Goal: Navigation & Orientation: Find specific page/section

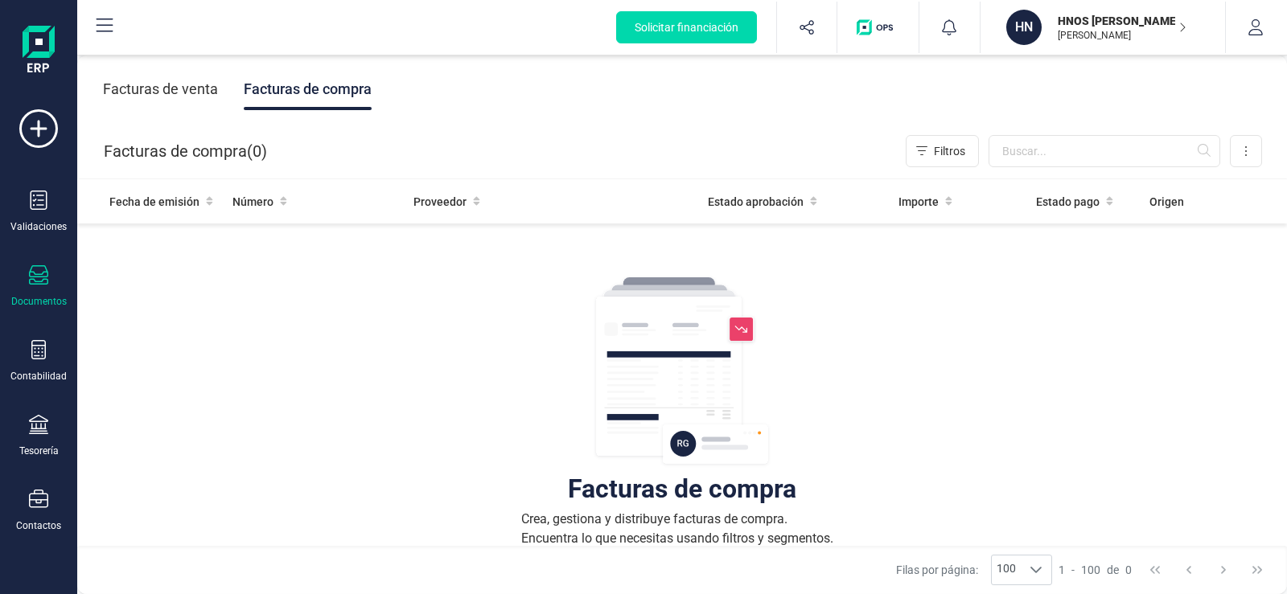
click at [43, 276] on icon at bounding box center [38, 274] width 19 height 19
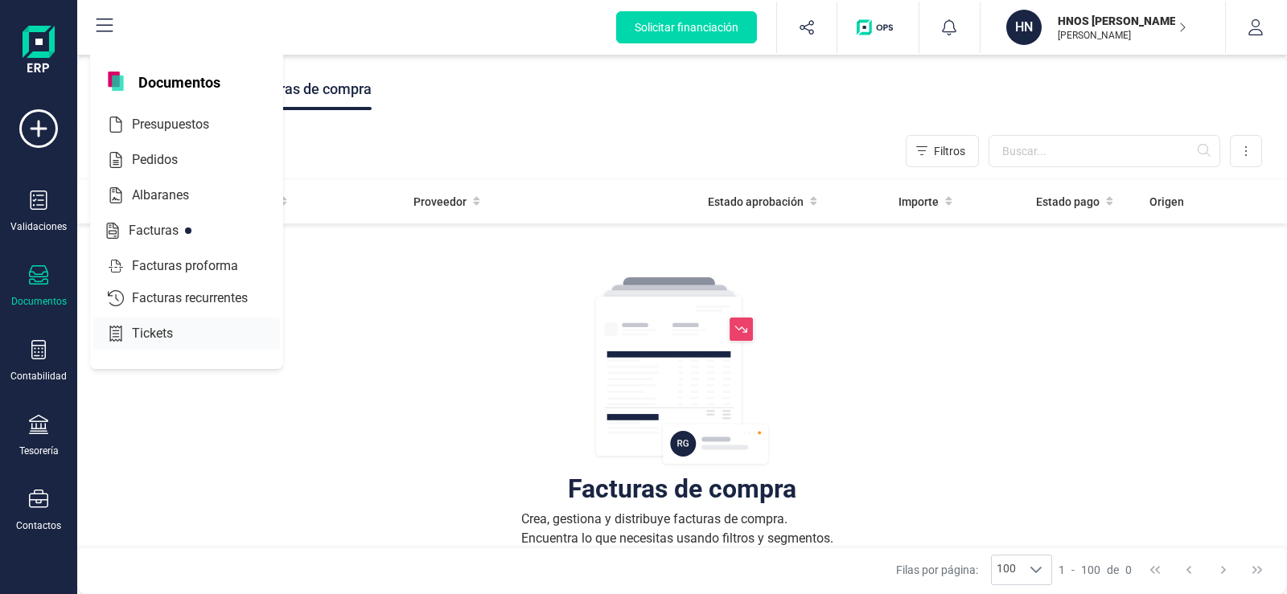
click at [168, 331] on span "Tickets" at bounding box center [163, 333] width 76 height 19
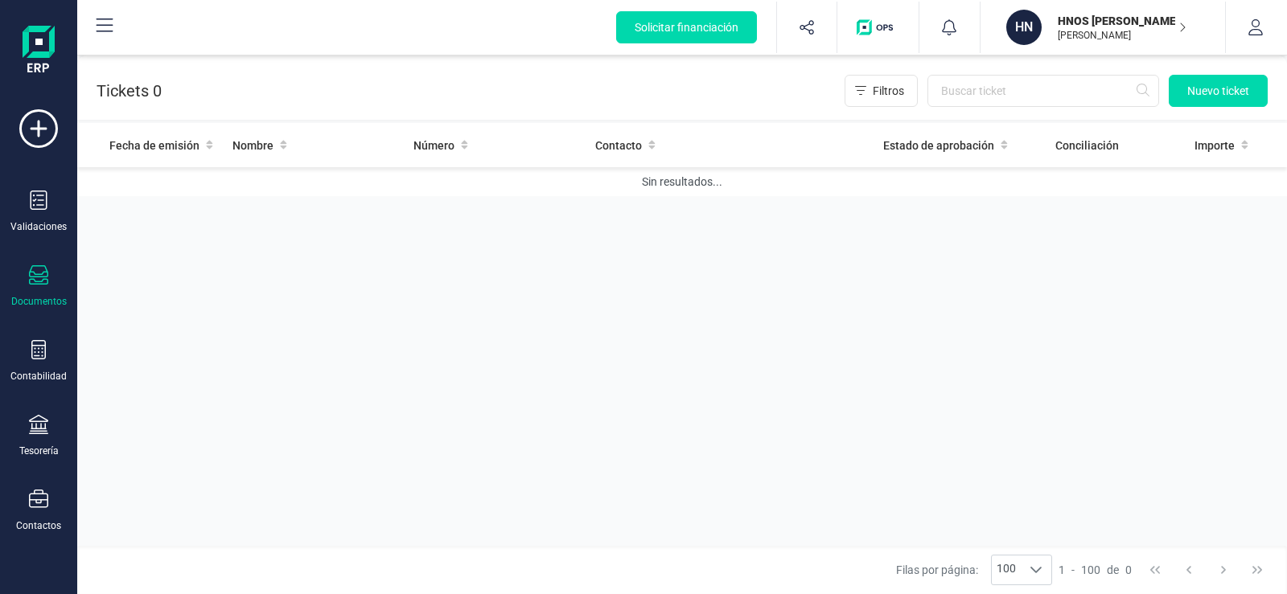
click at [37, 296] on div "Documentos" at bounding box center [39, 301] width 56 height 13
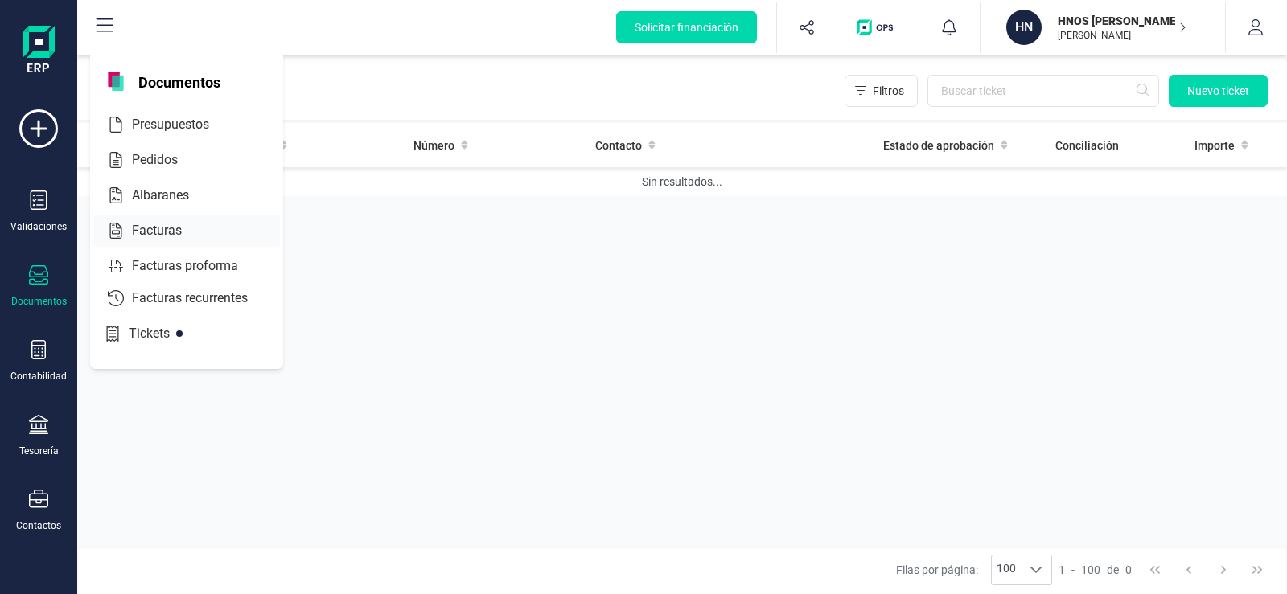
click at [191, 236] on div at bounding box center [196, 230] width 29 height 19
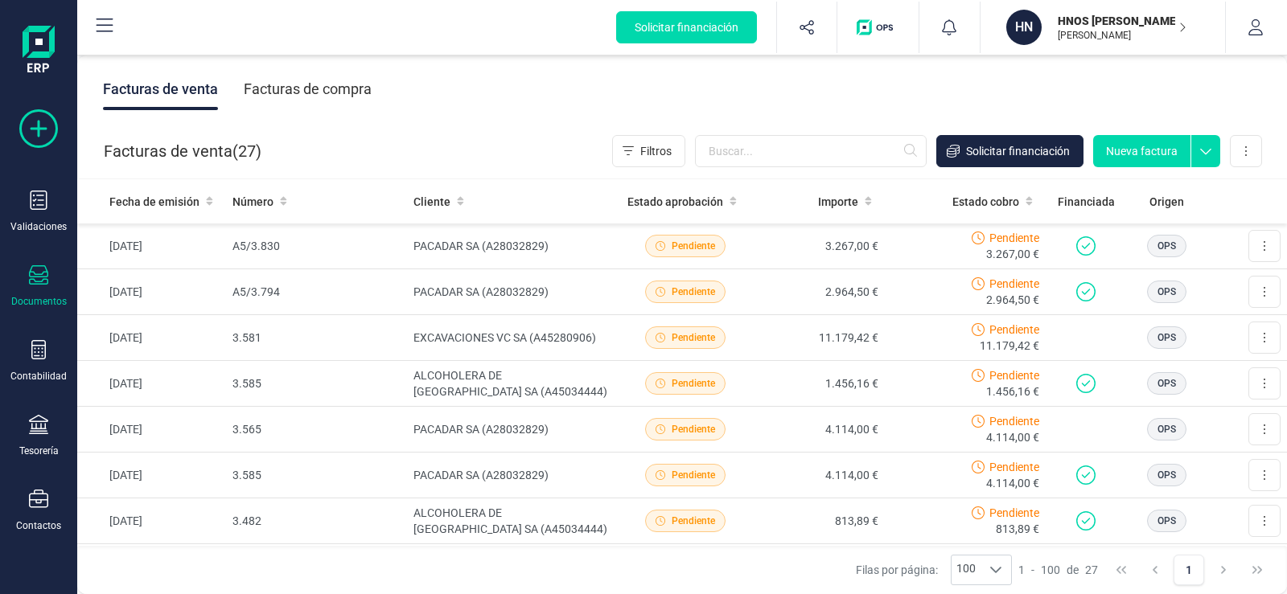
click at [39, 119] on icon at bounding box center [38, 128] width 39 height 39
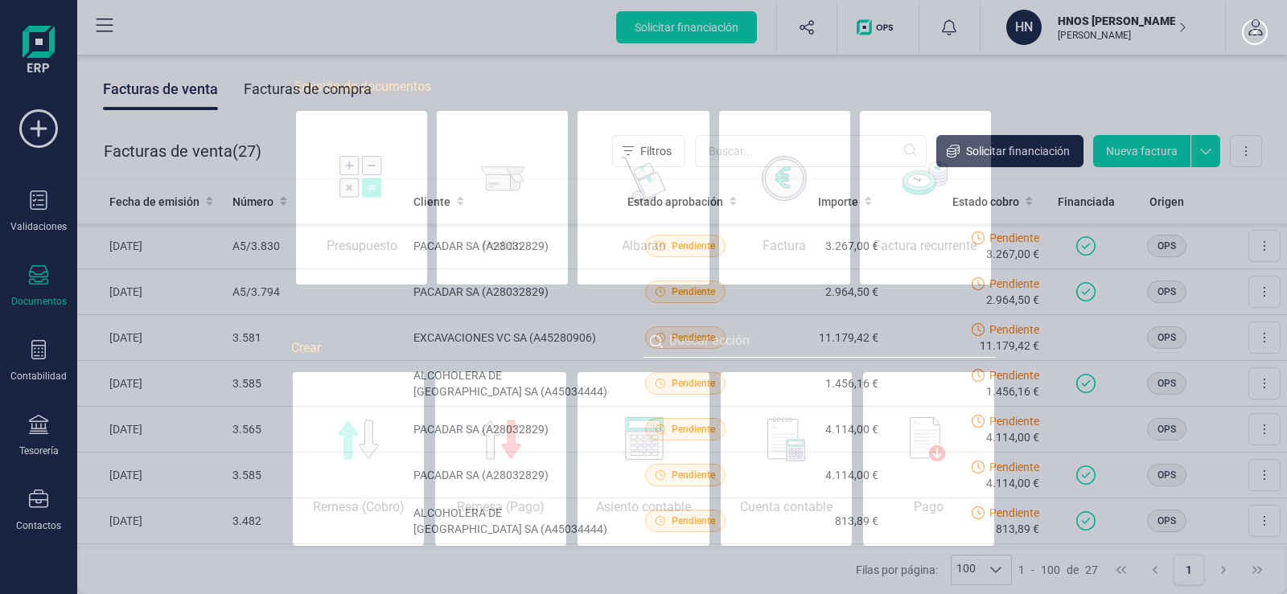
scroll to position [0, 80]
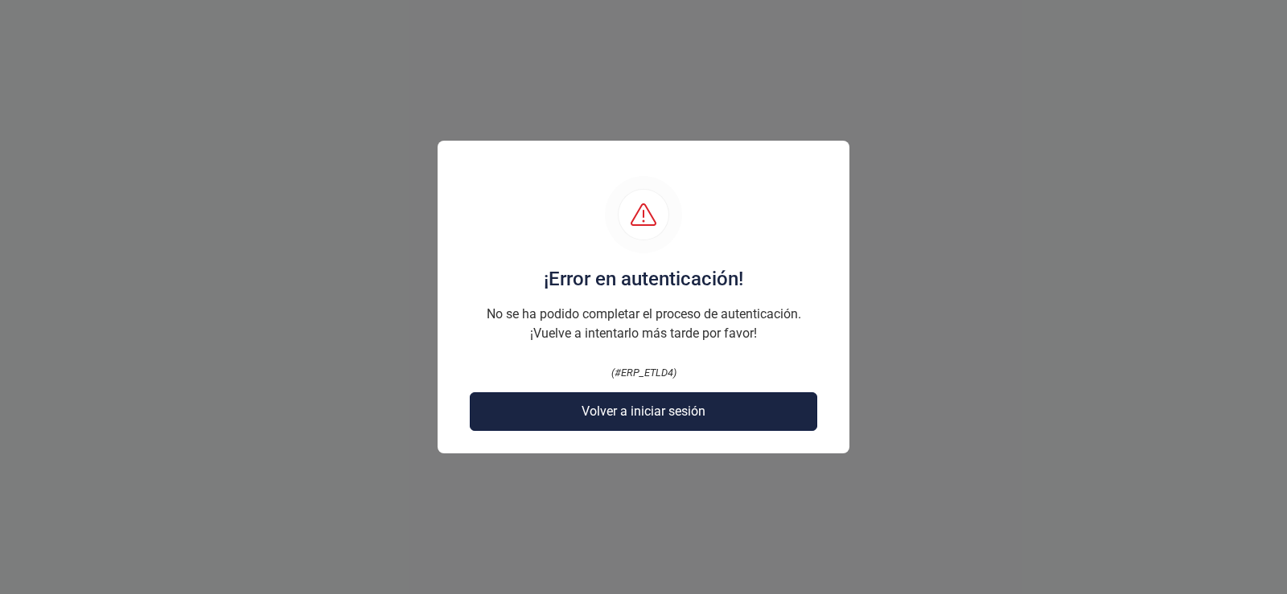
click at [667, 420] on span "Volver a iniciar sesión" at bounding box center [644, 411] width 124 height 19
